Goal: Task Accomplishment & Management: Manage account settings

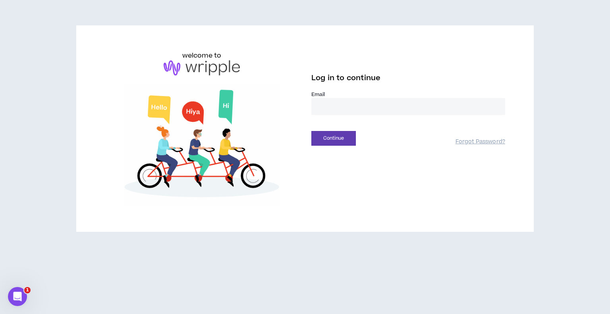
click at [332, 110] on input "email" at bounding box center [408, 106] width 194 height 17
type input "**********"
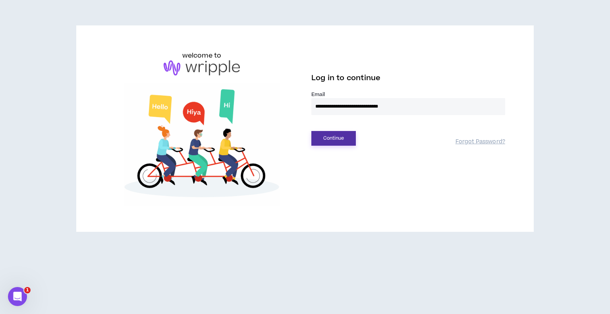
click at [335, 144] on button "Continue" at bounding box center [333, 138] width 44 height 15
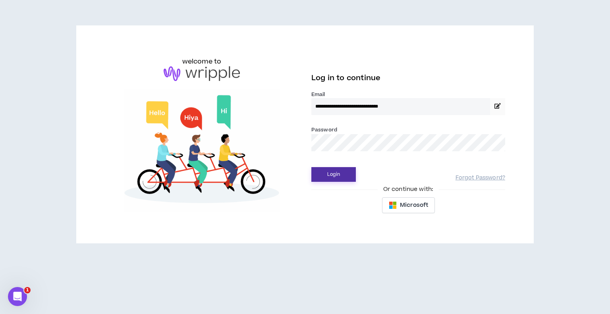
click at [332, 180] on button "Login" at bounding box center [333, 174] width 44 height 15
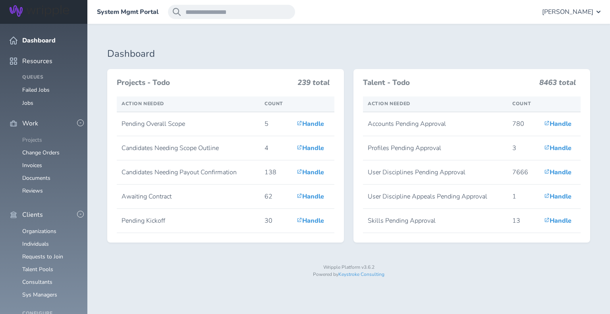
click at [40, 136] on link "Projects" at bounding box center [32, 140] width 20 height 8
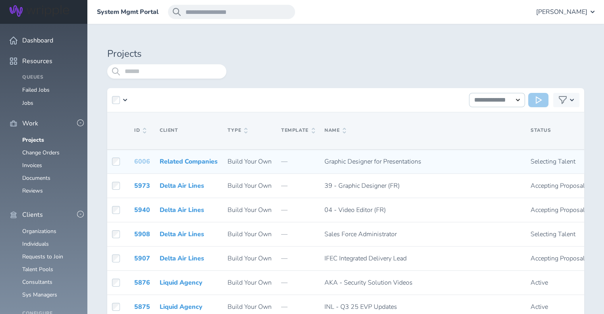
click at [141, 159] on link "6006" at bounding box center [142, 161] width 16 height 9
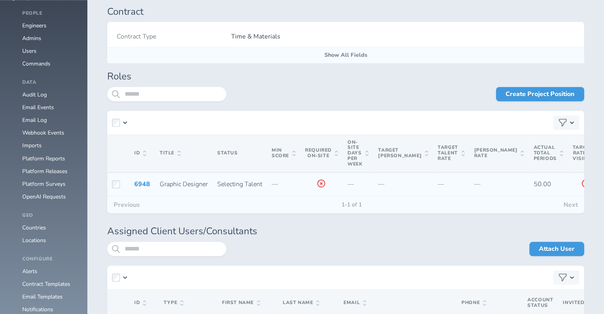
scroll to position [726, 0]
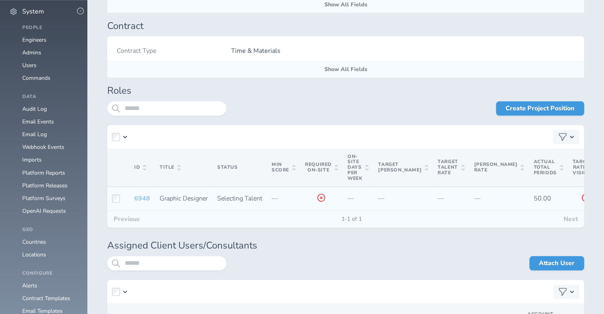
click at [141, 195] on link "6948" at bounding box center [142, 198] width 16 height 9
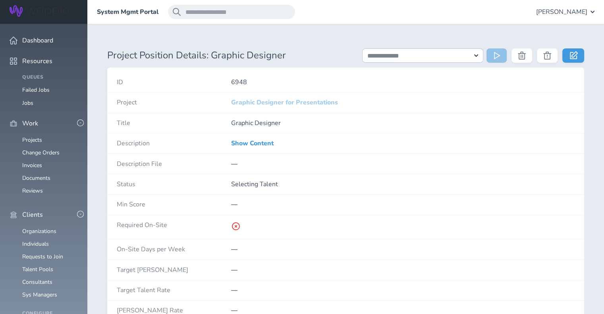
click at [253, 106] on link "Graphic Designer for Presentations" at bounding box center [284, 102] width 107 height 9
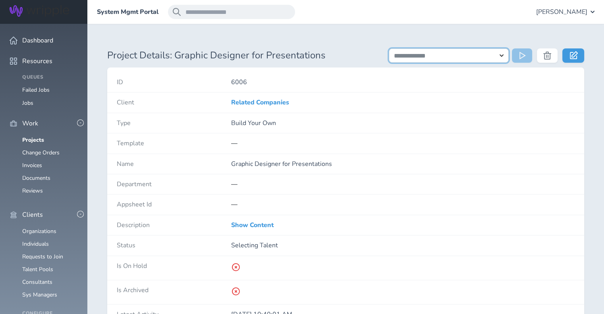
click at [451, 56] on select "**********" at bounding box center [449, 55] width 120 height 14
select select "**********"
click at [389, 48] on select "**********" at bounding box center [449, 55] width 120 height 14
click at [516, 57] on button at bounding box center [522, 55] width 20 height 14
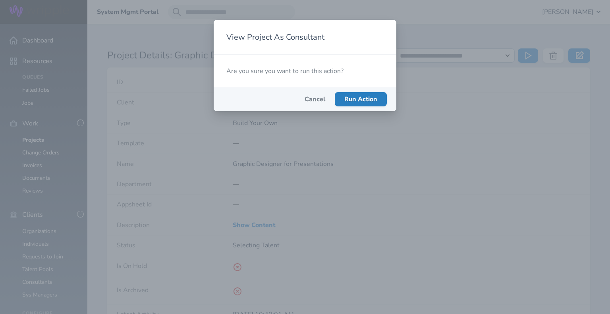
click at [352, 97] on span "Run Action" at bounding box center [360, 99] width 33 height 9
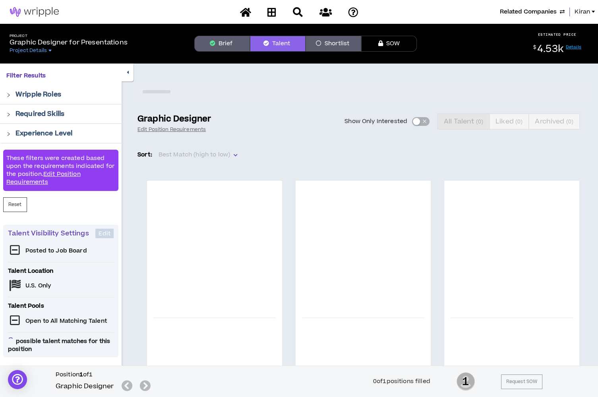
click at [222, 42] on button "Brief" at bounding box center [222, 44] width 56 height 16
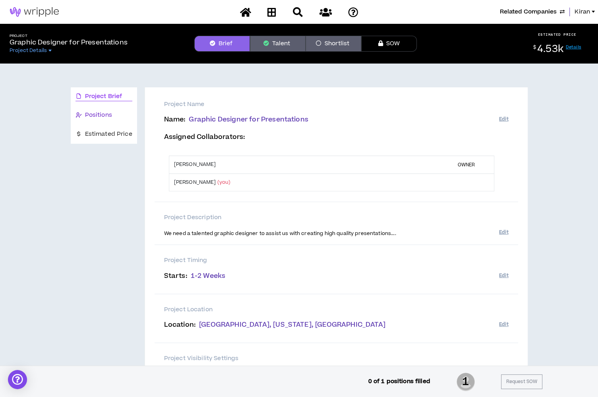
click at [102, 115] on span "Positions" at bounding box center [98, 115] width 27 height 9
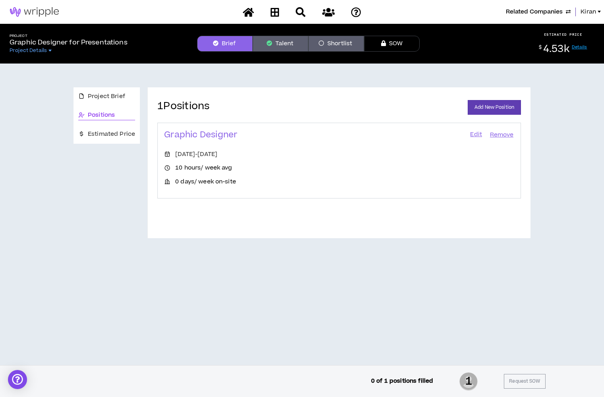
click at [471, 132] on link "Edit" at bounding box center [475, 134] width 13 height 11
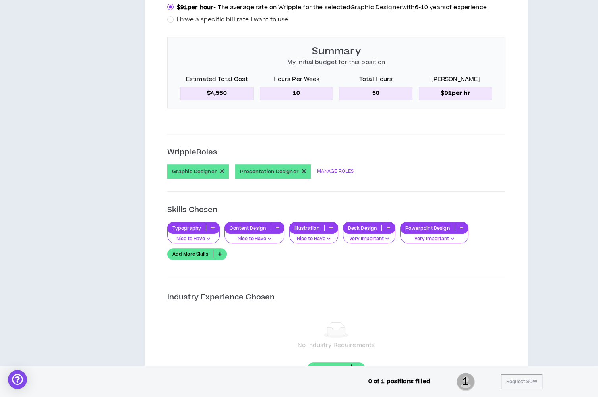
scroll to position [442, 0]
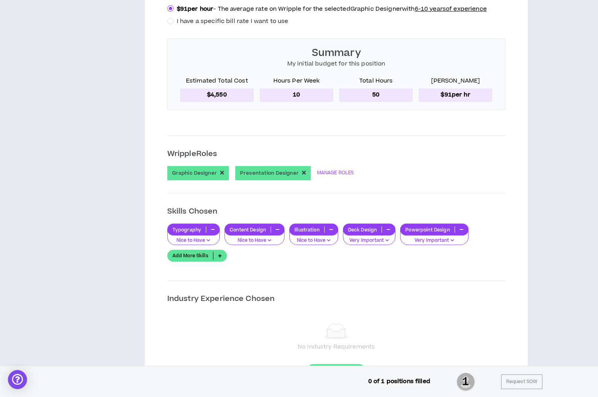
click at [186, 255] on link "Add More Skills" at bounding box center [197, 256] width 60 height 12
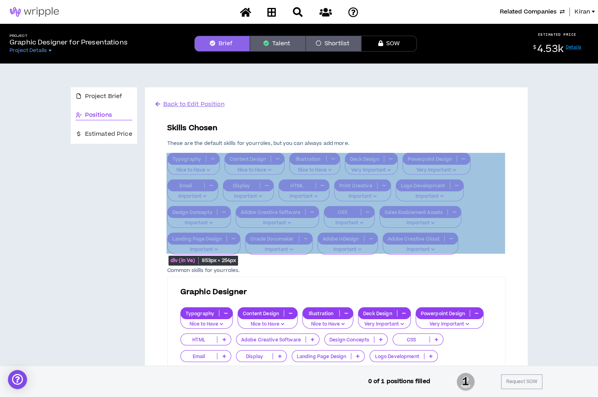
click at [481, 174] on div "Typography Nice to Have Content Design Nice to Have Illustration Nice to Have D…" at bounding box center [336, 203] width 338 height 101
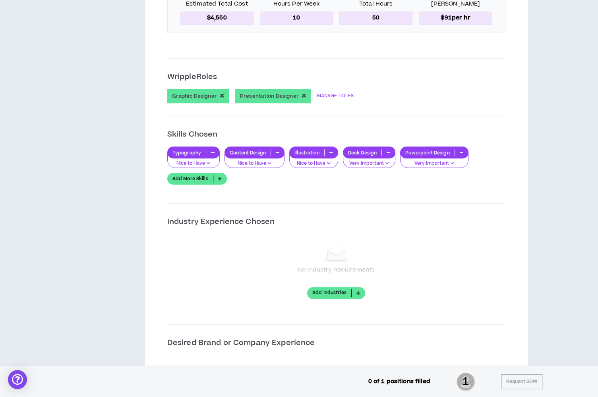
click at [196, 176] on link "Add More Skills" at bounding box center [197, 179] width 60 height 12
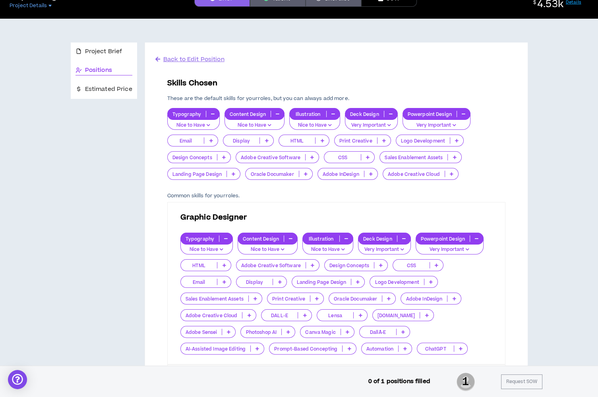
scroll to position [47, 0]
